Goal: Navigation & Orientation: Find specific page/section

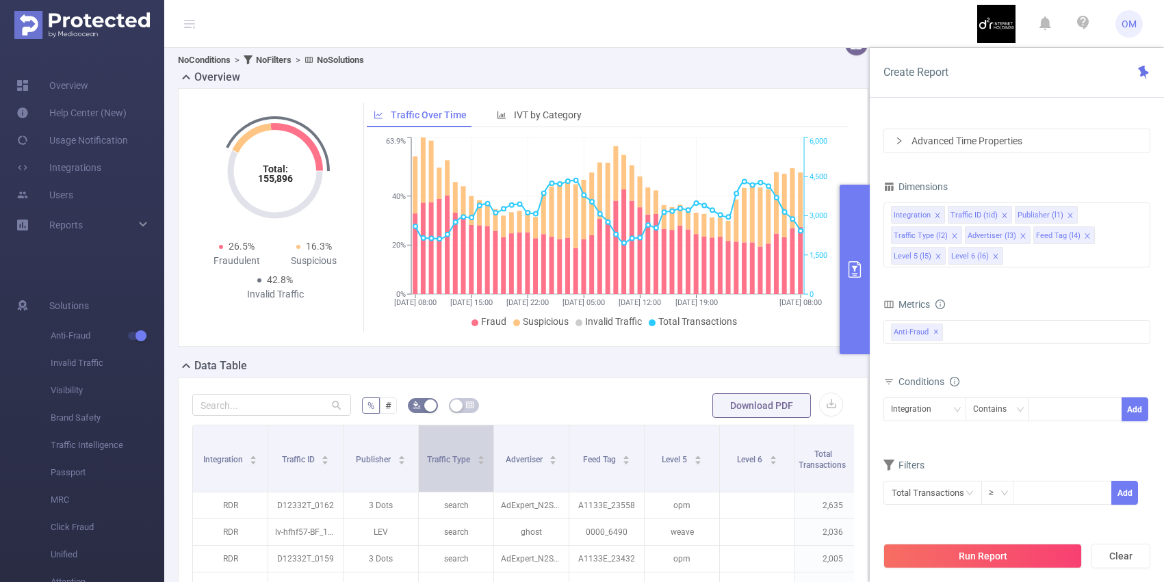
scroll to position [107, 0]
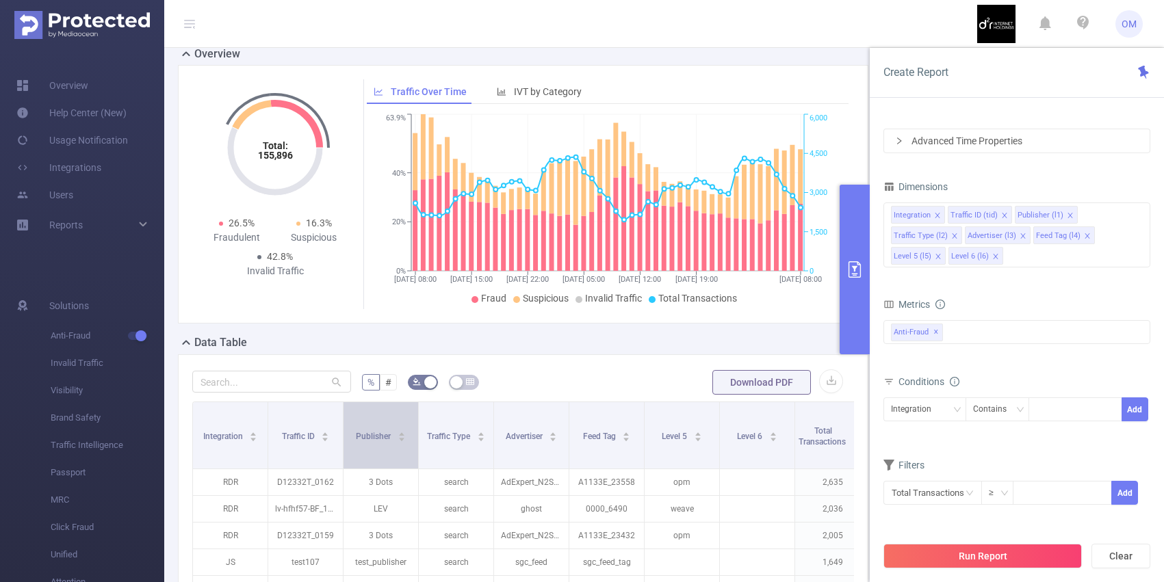
click at [380, 442] on div "Publisher" at bounding box center [381, 435] width 50 height 14
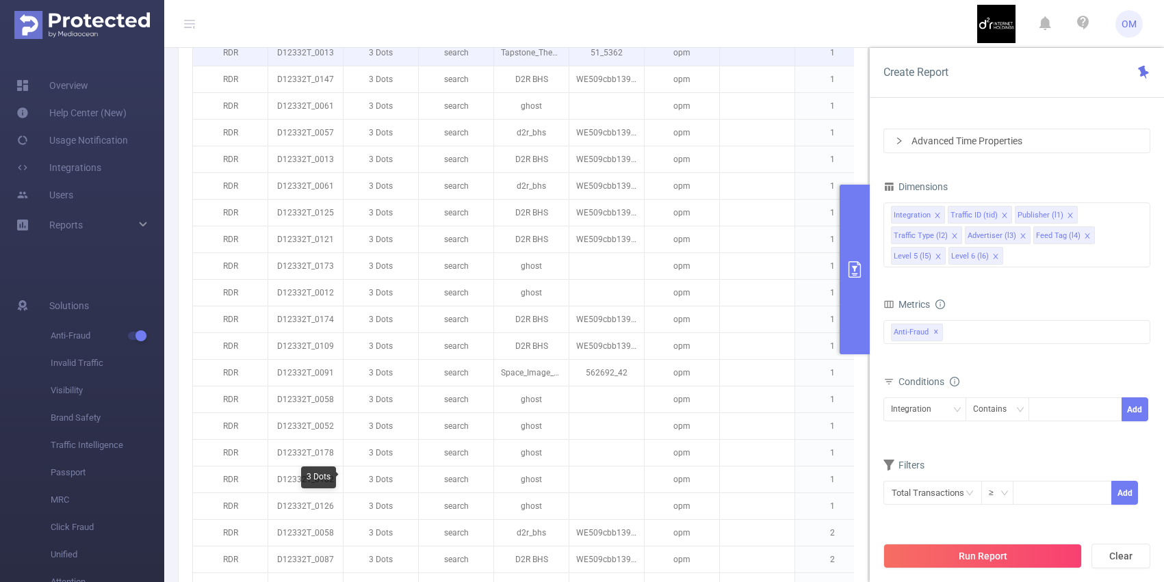
scroll to position [1522, 0]
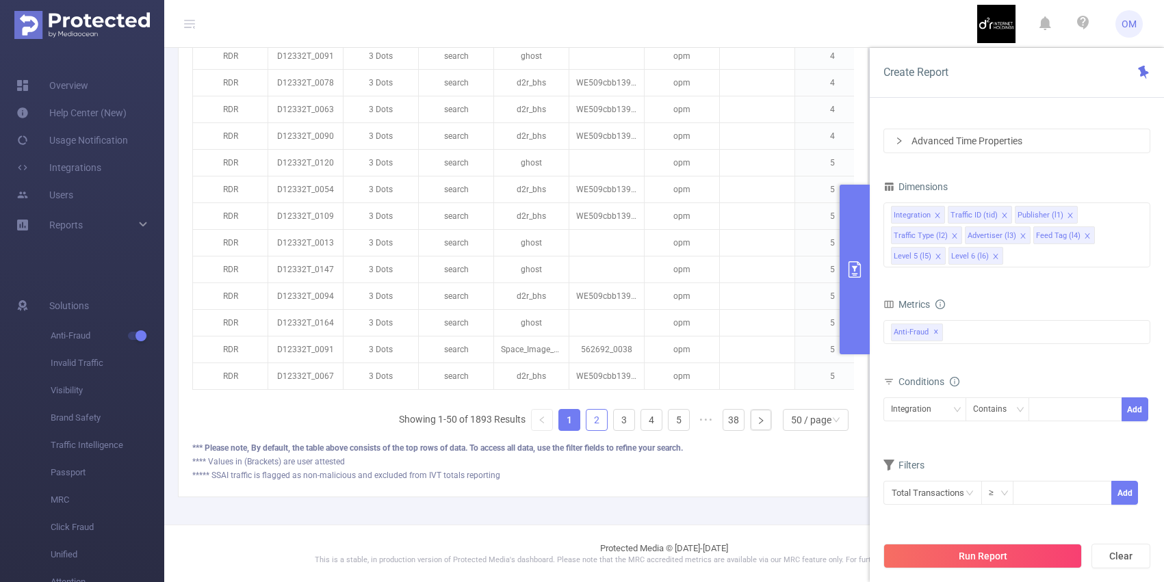
click at [600, 424] on link "2" at bounding box center [597, 420] width 21 height 21
click at [621, 424] on link "3" at bounding box center [624, 420] width 21 height 21
click at [646, 421] on link "4" at bounding box center [651, 420] width 21 height 21
click at [675, 421] on link "6" at bounding box center [679, 420] width 21 height 21
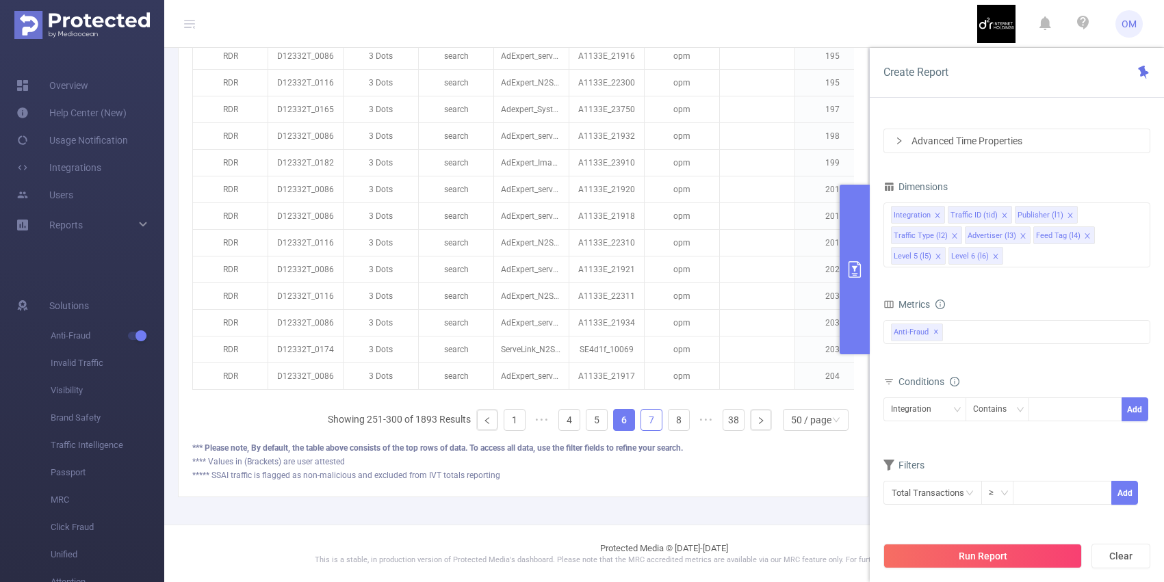
click at [647, 424] on link "7" at bounding box center [651, 420] width 21 height 21
click at [653, 420] on link "8" at bounding box center [651, 420] width 21 height 21
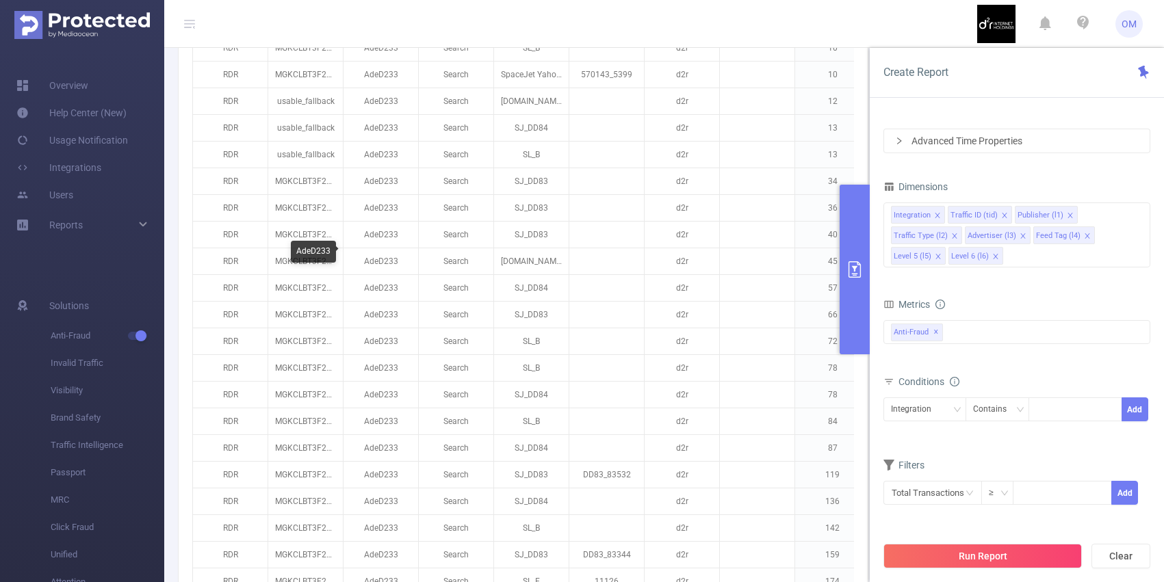
scroll to position [1458, 0]
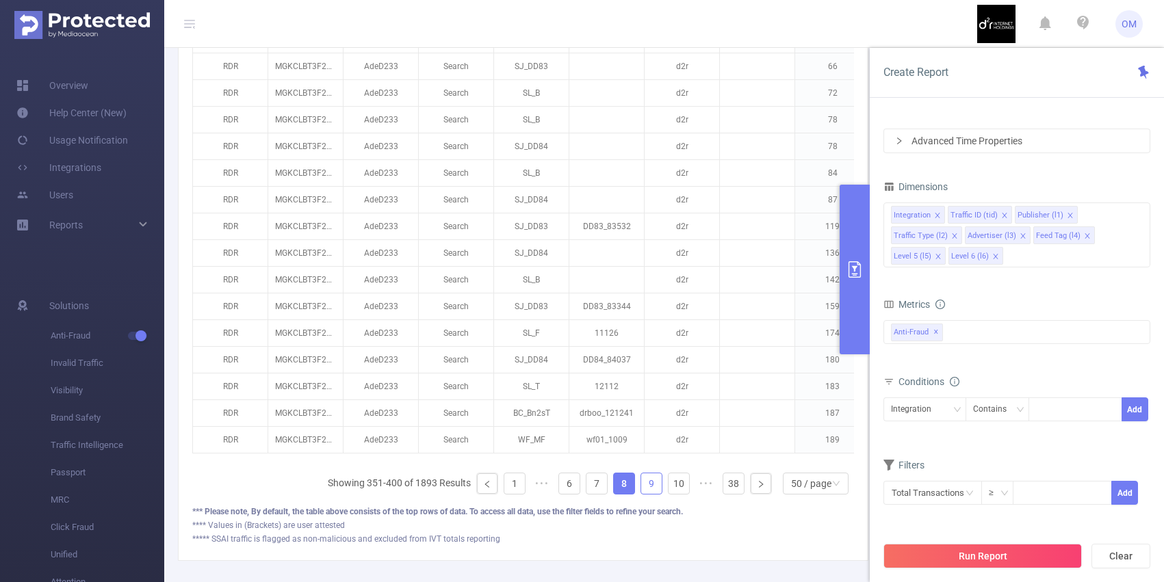
click at [647, 490] on link "9" at bounding box center [651, 484] width 21 height 21
click at [678, 484] on link "11" at bounding box center [679, 484] width 21 height 21
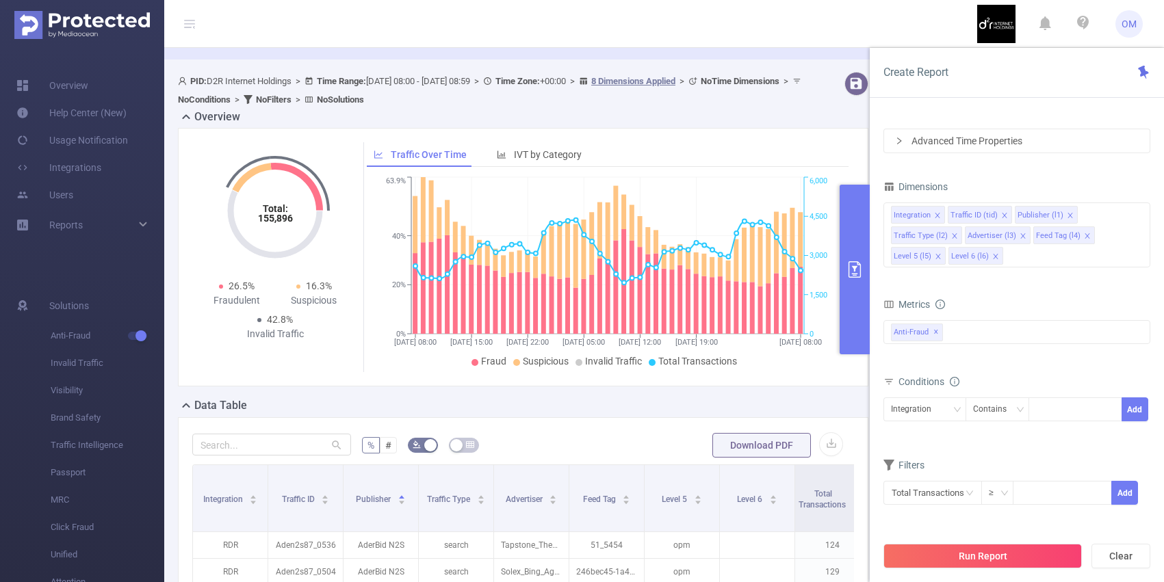
scroll to position [51, 0]
